Goal: Transaction & Acquisition: Purchase product/service

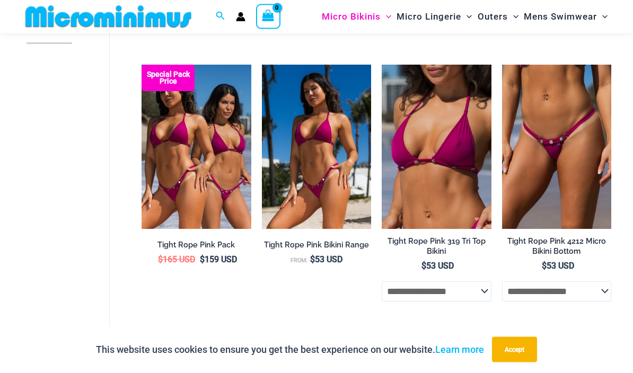
scroll to position [356, 0]
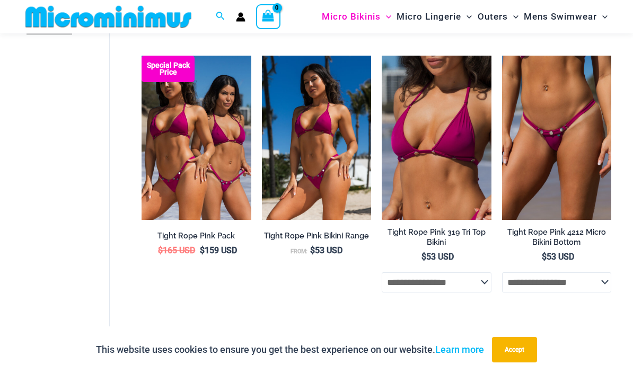
click at [502, 56] on img at bounding box center [502, 56] width 0 height 0
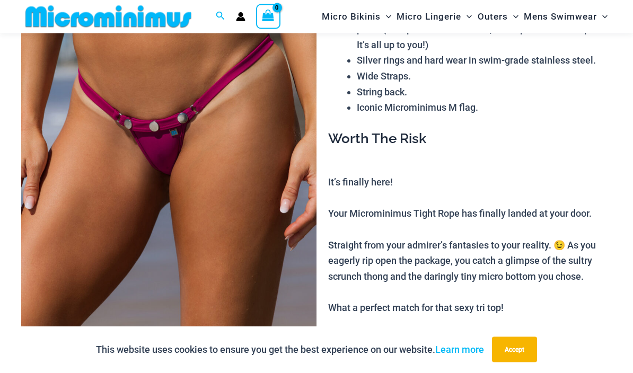
scroll to position [147, 0]
click at [225, 215] on img at bounding box center [168, 139] width 295 height 443
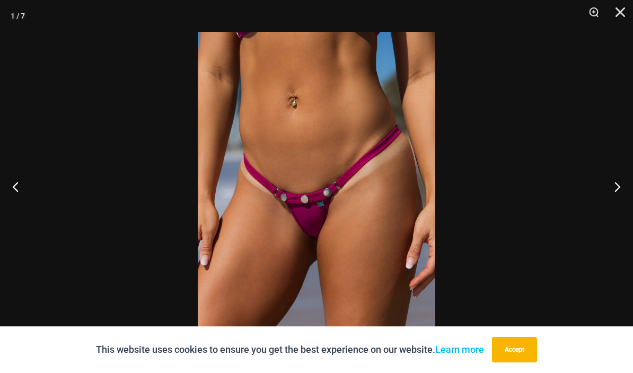
click at [625, 211] on button "Next" at bounding box center [613, 186] width 40 height 53
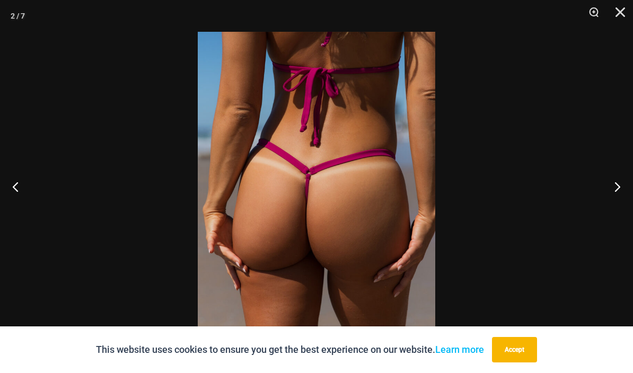
click at [625, 210] on button "Next" at bounding box center [613, 186] width 40 height 53
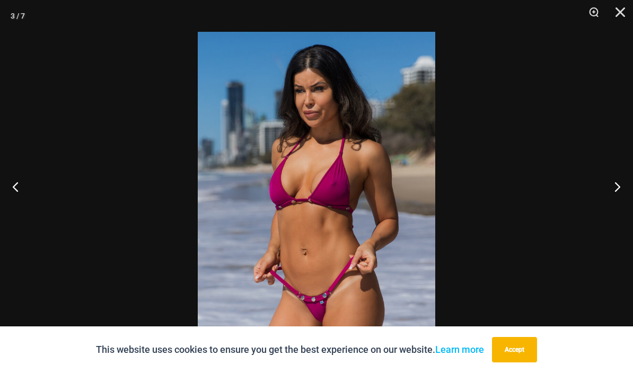
click at [624, 213] on button "Next" at bounding box center [613, 186] width 40 height 53
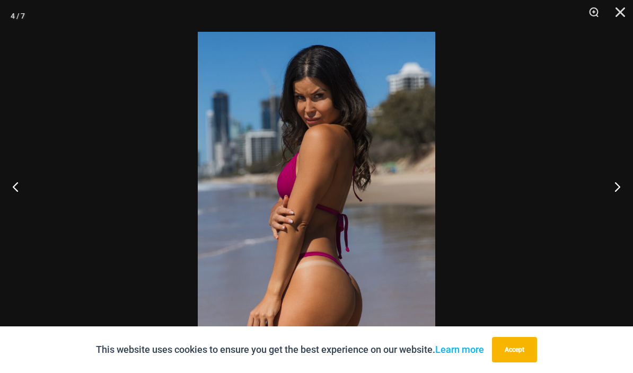
click at [622, 213] on button "Next" at bounding box center [613, 186] width 40 height 53
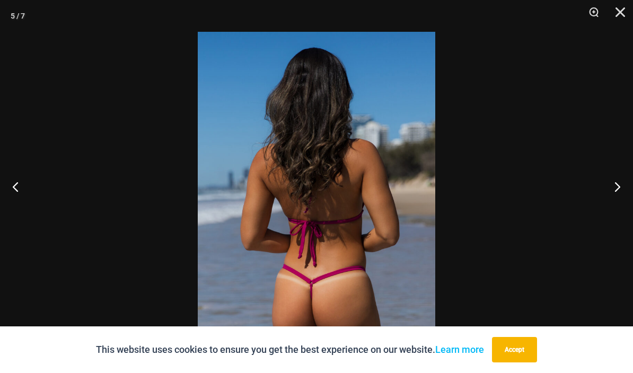
click at [617, 213] on button "Next" at bounding box center [613, 186] width 40 height 53
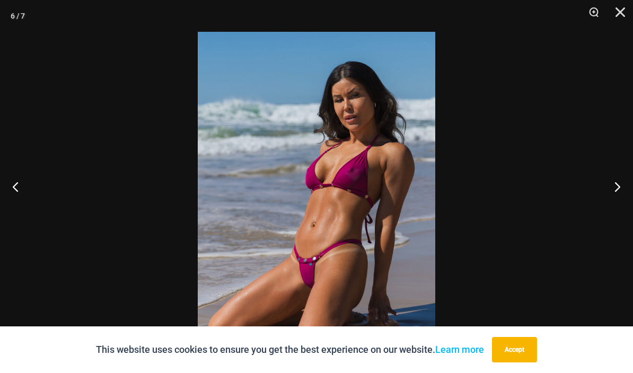
click at [619, 212] on button "Next" at bounding box center [613, 186] width 40 height 53
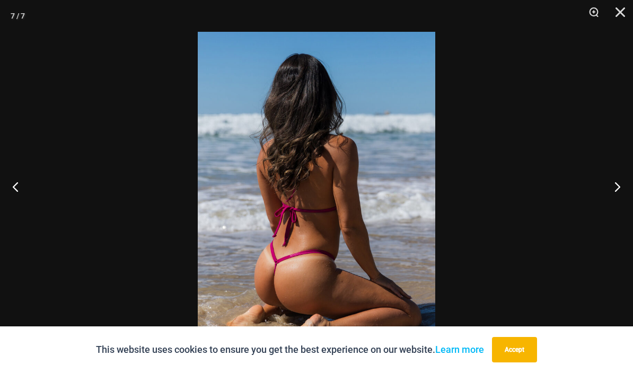
click at [616, 212] on button "Next" at bounding box center [613, 186] width 40 height 53
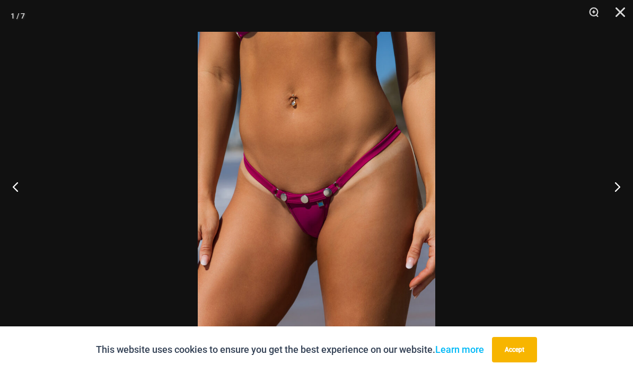
click at [16, 205] on button "Previous" at bounding box center [20, 186] width 40 height 53
